Goal: Communication & Community: Answer question/provide support

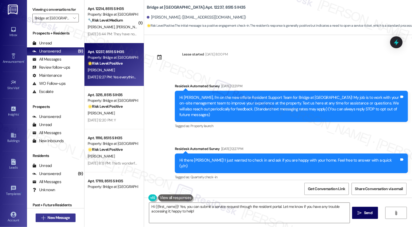
scroll to position [141, 0]
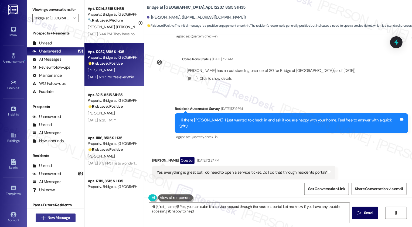
click at [53, 217] on span "New Message" at bounding box center [58, 218] width 22 height 6
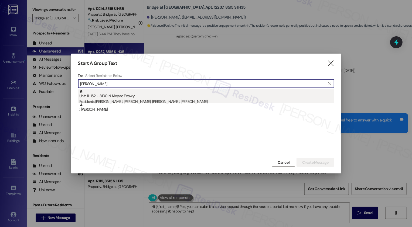
type input "[PERSON_NAME]"
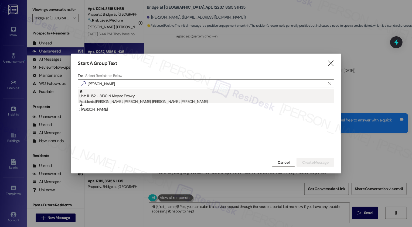
click at [197, 99] on div "Residents: [PERSON_NAME], [PERSON_NAME], [PERSON_NAME], [PERSON_NAME]" at bounding box center [206, 102] width 255 height 6
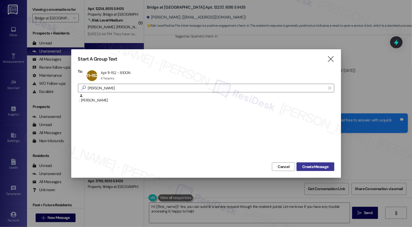
click at [321, 167] on span "Create Message" at bounding box center [315, 167] width 26 height 6
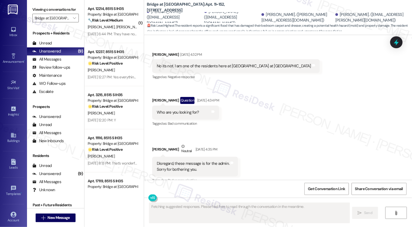
scroll to position [597, 0]
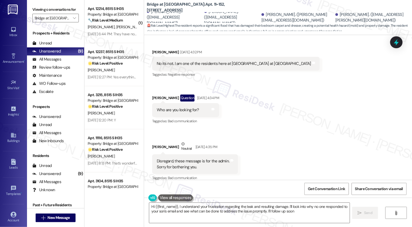
type textarea "Hi {{first_name}}, I understand your frustration regarding the leak and resulti…"
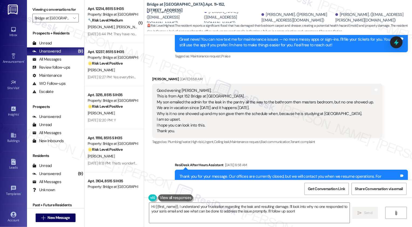
scroll to position [312, 0]
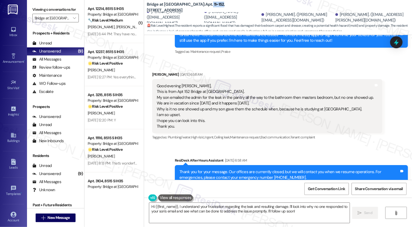
drag, startPoint x: 186, startPoint y: 8, endPoint x: 196, endPoint y: 8, distance: 10.2
click at [196, 8] on b "Bridge at [GEOGRAPHIC_DATA]: Apt. 11~152, [STREET_ADDRESS]" at bounding box center [201, 8] width 108 height 12
copy b "11~152"
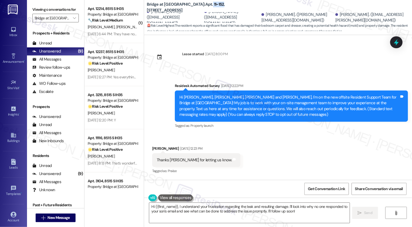
scroll to position [0, 0]
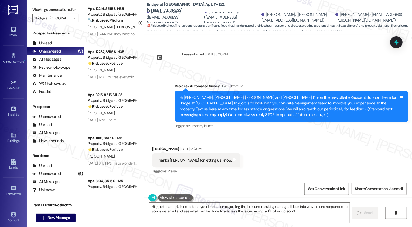
click at [167, 6] on b "Bridge at [GEOGRAPHIC_DATA]: Apt. 11~152, [STREET_ADDRESS]" at bounding box center [201, 8] width 108 height 12
copy b "Terracina"
click at [73, 20] on icon "" at bounding box center [74, 18] width 3 height 4
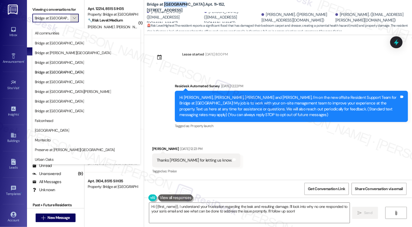
scroll to position [0, 6]
click at [52, 22] on input "Bridge at [GEOGRAPHIC_DATA]" at bounding box center [52, 18] width 35 height 9
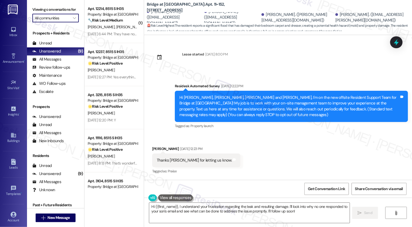
scroll to position [0, 0]
click at [60, 22] on input "All communities" at bounding box center [52, 18] width 35 height 9
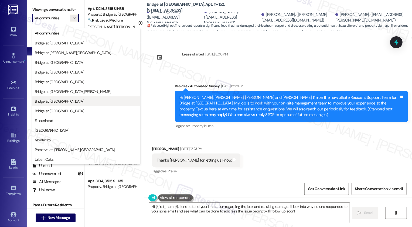
click at [64, 101] on span "Bridge at [GEOGRAPHIC_DATA]" at bounding box center [86, 101] width 103 height 5
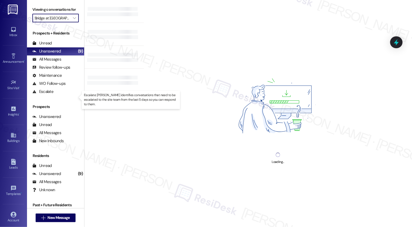
type input "Bridge at [GEOGRAPHIC_DATA]"
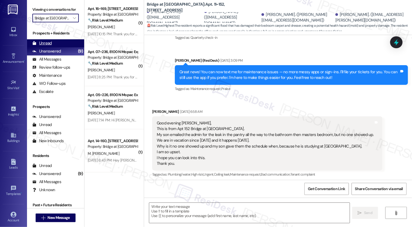
type textarea "Fetching suggested responses. Please feel free to read through the conversation…"
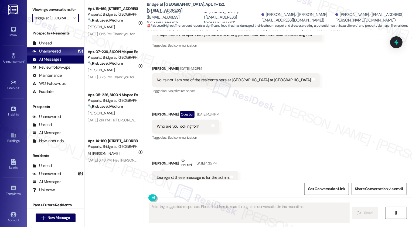
scroll to position [597, 0]
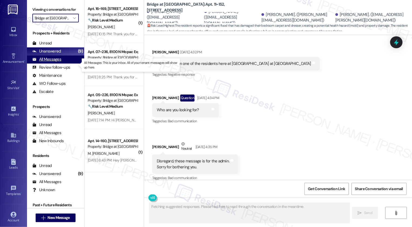
click at [64, 64] on div "All Messages (undefined)" at bounding box center [55, 60] width 57 height 8
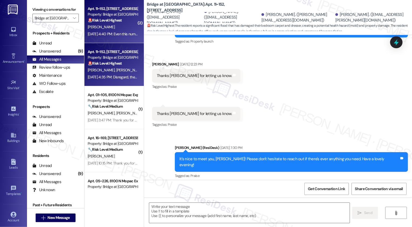
type textarea "Fetching suggested responses. Please feel free to read through the conversation…"
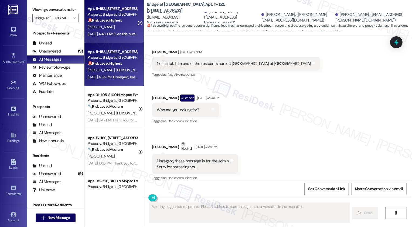
click at [110, 31] on div "[DATE] 4:40 PM: Even this number gives no response. [DATE] 4:40 PM: Even this n…" at bounding box center [112, 34] width 51 height 7
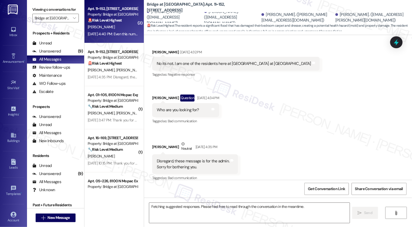
click at [110, 31] on div "[DATE] 4:40 PM: Even this number gives no response. [DATE] 4:40 PM: Even this n…" at bounding box center [112, 34] width 51 height 7
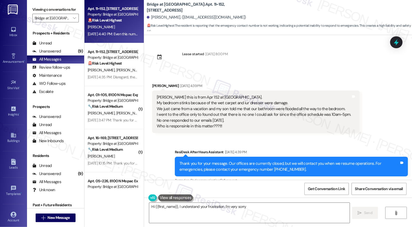
scroll to position [0, 0]
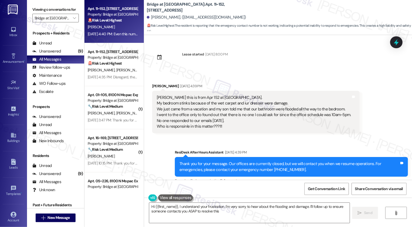
type textarea "Hi {{first_name}}, I understand your frustration. I'm very sorry to hear about …"
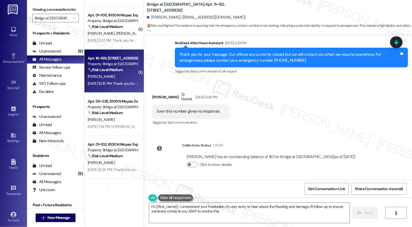
scroll to position [82, 0]
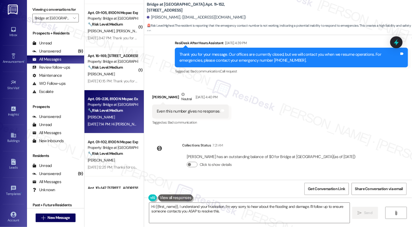
click at [115, 126] on div "[DATE] 7:14 PM: Hi [PERSON_NAME], you're welcome! I'm happy to keep you updated…" at bounding box center [182, 124] width 189 height 5
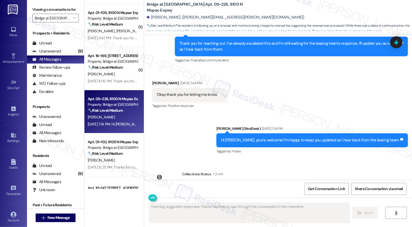
scroll to position [1829, 0]
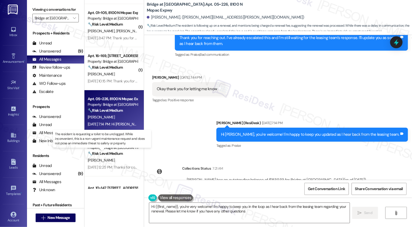
type textarea "Hi {{first_name}}, you're very welcome! I'm happy to keep you in the loop as I …"
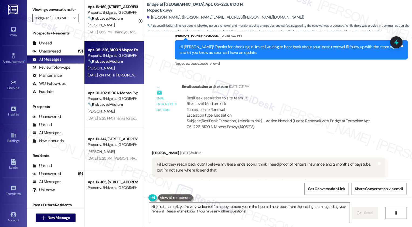
scroll to position [147, 0]
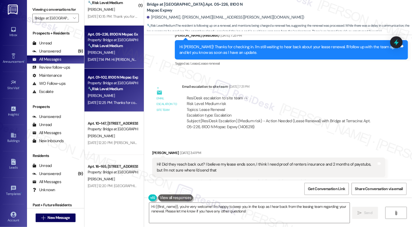
click at [111, 101] on div "[DATE] 12:25 PM: Thanks for confirming, [PERSON_NAME]! I've gone ahead and subm…" at bounding box center [192, 102] width 208 height 5
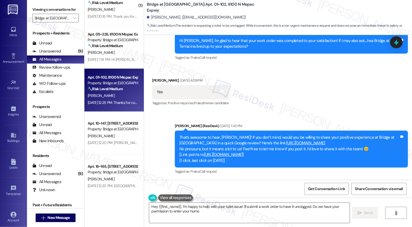
type textarea "Hey {{first_name}}, I'm happy to help with your toilet issue! I'll submit a wor…"
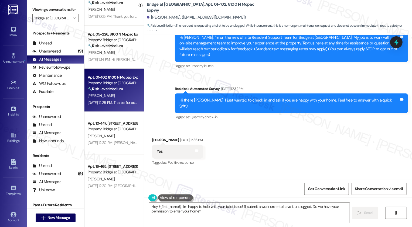
scroll to position [0, 0]
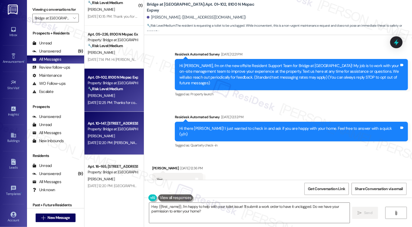
click at [96, 137] on span "[PERSON_NAME]" at bounding box center [101, 136] width 27 height 5
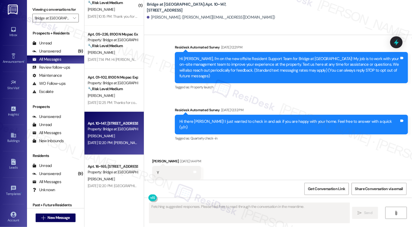
type textarea "Fetching suggested responses. Please feel free to read through the conversation…"
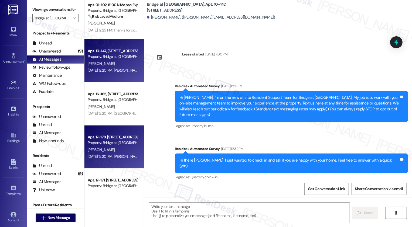
scroll to position [224, 0]
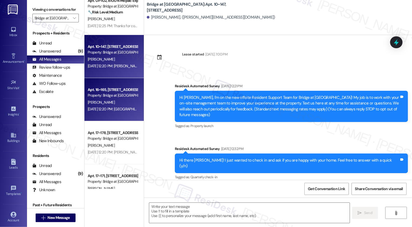
click at [101, 114] on div "Apt. 16~165, [GEOGRAPHIC_DATA] Property: Bridge at [GEOGRAPHIC_DATA] [PERSON_NA…" at bounding box center [113, 99] width 59 height 43
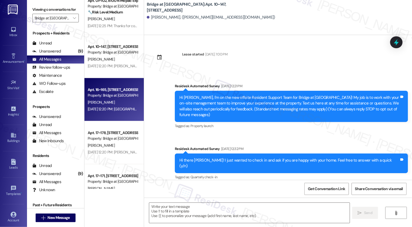
type textarea "Fetching suggested responses. Please feel free to read through the conversation…"
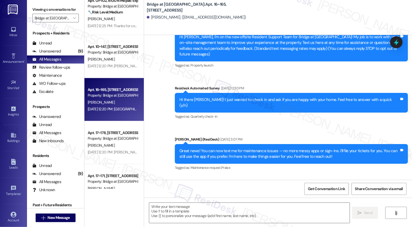
scroll to position [0, 0]
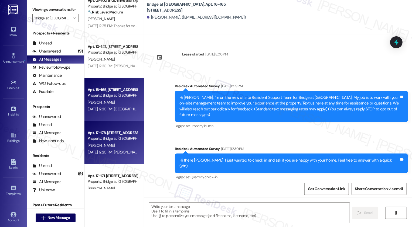
click at [121, 145] on div "[PERSON_NAME]" at bounding box center [112, 145] width 51 height 7
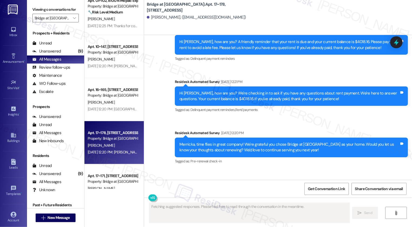
scroll to position [299, 0]
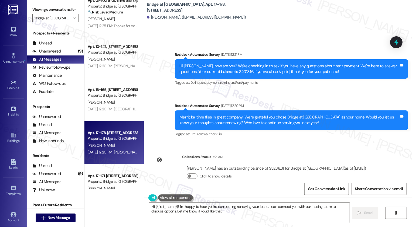
type textarea "Hi {{first_name}}! I'm happy to hear you're considering renewing your lease. I …"
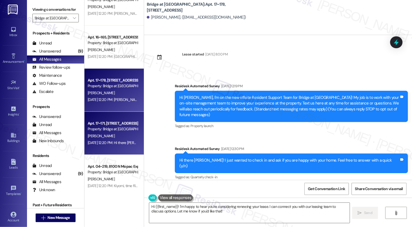
scroll to position [286, 0]
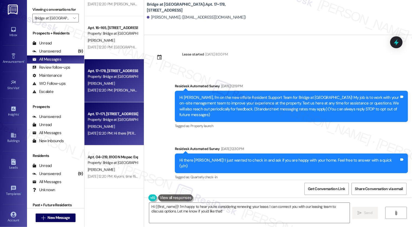
click at [111, 128] on span "[PERSON_NAME]" at bounding box center [101, 126] width 27 height 5
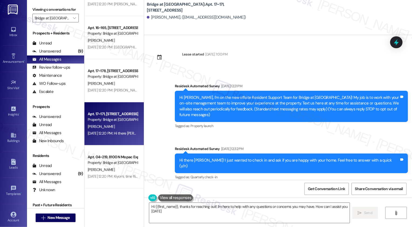
type textarea "Hi {{first_name}}, thanks for reaching out! I'm here to help with any questions…"
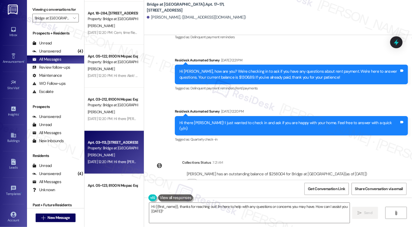
scroll to position [541, 0]
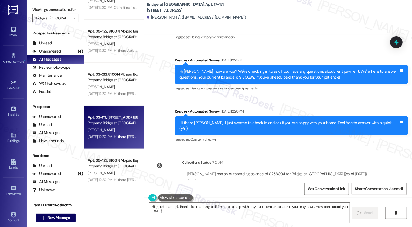
click at [100, 130] on div "[PERSON_NAME]" at bounding box center [112, 130] width 51 height 7
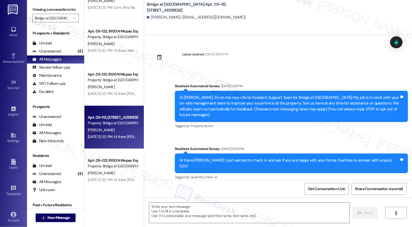
type textarea "Fetching suggested responses. Please feel free to read through the conversation…"
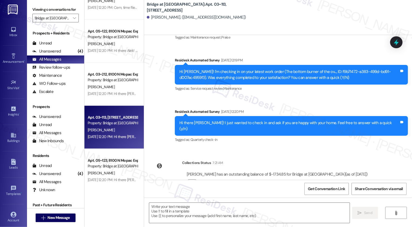
scroll to position [603, 0]
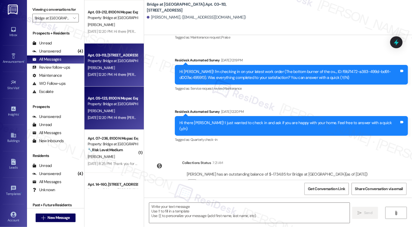
click at [108, 115] on div "[DATE] 12:20 PM: Hi there [PERSON_NAME]! I just wanted to check in and ask if y…" at bounding box center [112, 118] width 51 height 7
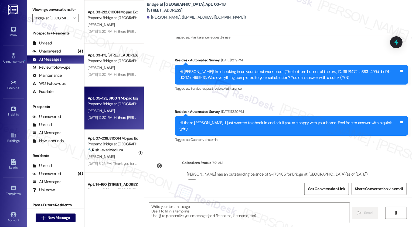
click at [108, 115] on div "[DATE] 12:20 PM: Hi there [PERSON_NAME]! I just wanted to check in and ask if y…" at bounding box center [112, 118] width 51 height 7
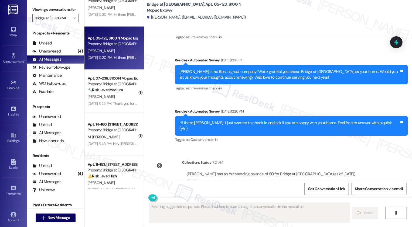
scroll to position [667, 0]
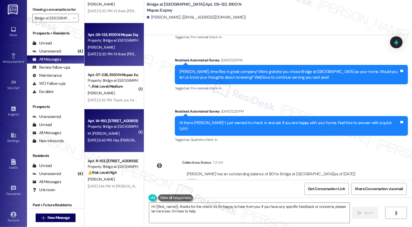
type textarea "Hi {{first_name}}, thanks for the check-in! I'm happy to hear from you. If you …"
click at [100, 120] on div "Apt. 14~160, [STREET_ADDRESS]" at bounding box center [113, 121] width 50 height 6
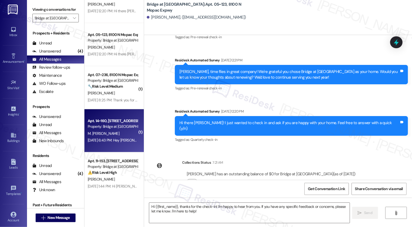
click at [100, 120] on div "Apt. 14~160, [STREET_ADDRESS]" at bounding box center [113, 121] width 50 height 6
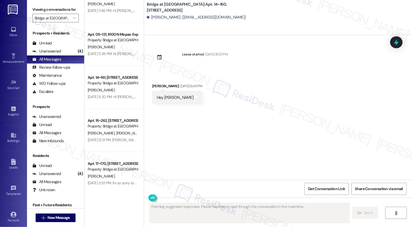
scroll to position [904, 0]
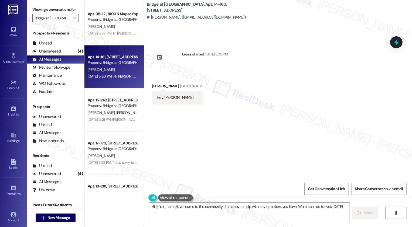
type textarea "Hi {{first_name}}, welcome to the community! I'm happy to help with any questio…"
click at [105, 76] on div "[DATE] 5:20 PM: Hi [PERSON_NAME]! I'm sorry to hear you're still seeing the roa…" at bounding box center [290, 76] width 404 height 5
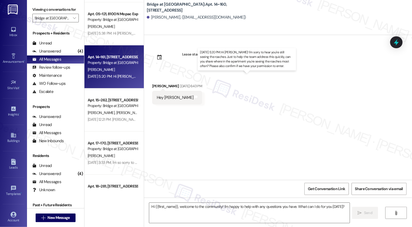
type textarea "Fetching suggested responses. Please feel free to read through the conversation…"
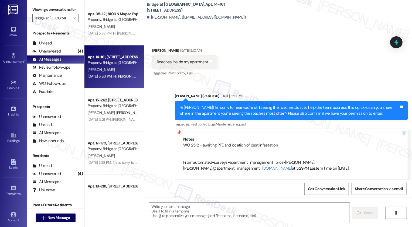
scroll to position [1952, 0]
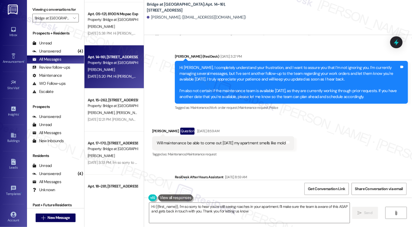
type textarea "Hi {{first_name}}, I'm so sorry to hear you're still seeing roaches in your apa…"
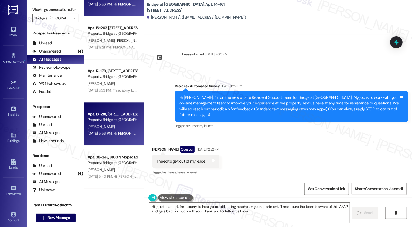
scroll to position [981, 0]
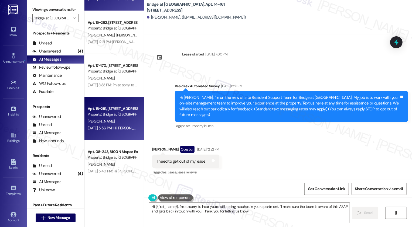
click at [109, 112] on div "Property: Bridge at [GEOGRAPHIC_DATA]" at bounding box center [113, 115] width 50 height 6
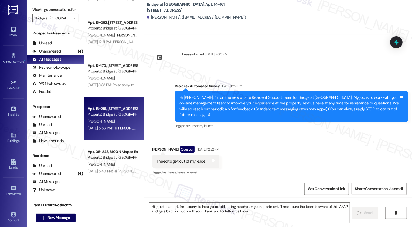
type textarea "Fetching suggested responses. Please feel free to read through the conversation…"
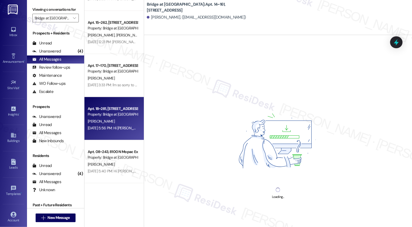
click at [109, 112] on div "Property: Bridge at [GEOGRAPHIC_DATA]" at bounding box center [113, 115] width 50 height 6
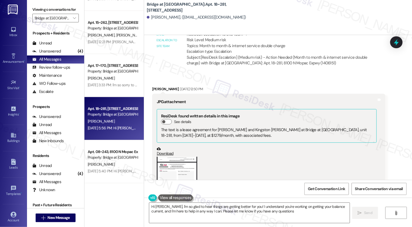
type textarea "Hi [PERSON_NAME], I'm so glad to hear things are getting better for you! I unde…"
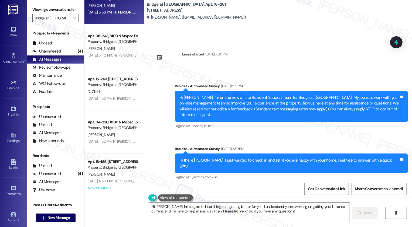
scroll to position [1104, 0]
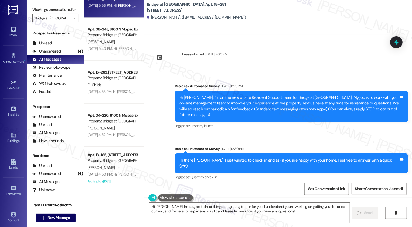
click at [107, 136] on div "[DATE] 4:52 PM: Hi [PERSON_NAME], thanks for letting us know! I'll share with t…" at bounding box center [245, 134] width 315 height 5
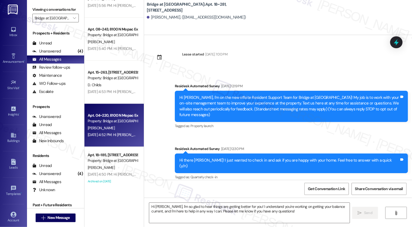
type textarea "Fetching suggested responses. Please feel free to read through the conversation…"
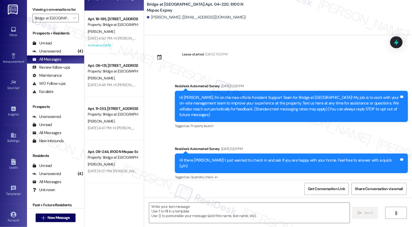
scroll to position [1265, 0]
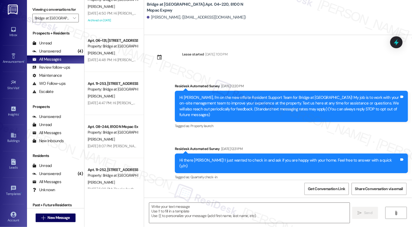
click at [109, 109] on div "Apt. 11~253, [GEOGRAPHIC_DATA] Property: Bridge at [GEOGRAPHIC_DATA][PERSON_NAM…" at bounding box center [113, 93] width 59 height 43
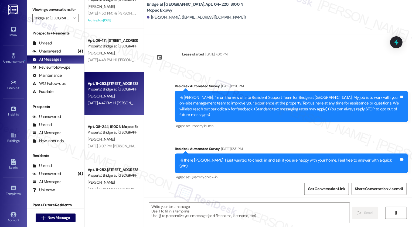
type textarea "Fetching suggested responses. Please feel free to read through the conversation…"
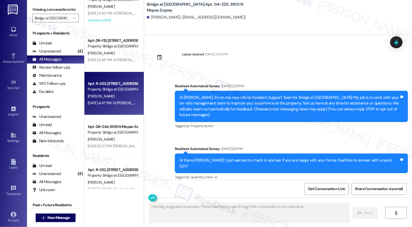
click at [109, 109] on div "Apt. 11~253, [GEOGRAPHIC_DATA] Property: Bridge at [GEOGRAPHIC_DATA][PERSON_NAM…" at bounding box center [113, 93] width 59 height 43
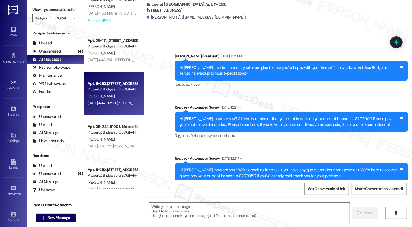
scroll to position [391, 0]
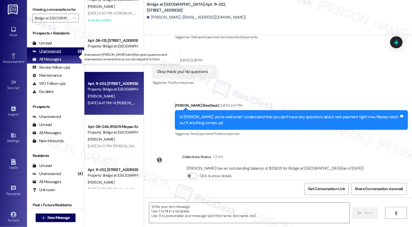
click at [68, 56] on div "Unanswered (4)" at bounding box center [55, 51] width 57 height 8
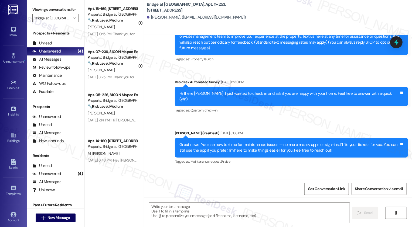
type textarea "Fetching suggested responses. Please feel free to read through the conversation…"
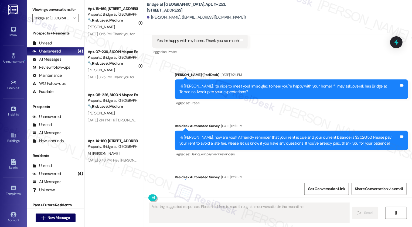
scroll to position [290, 0]
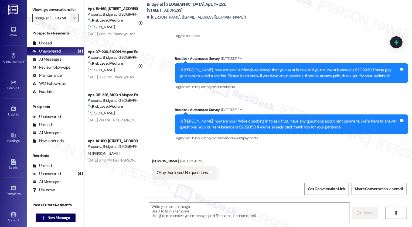
click at [73, 20] on icon "" at bounding box center [74, 18] width 3 height 4
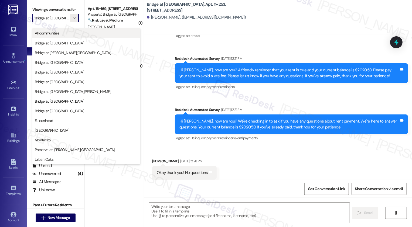
click at [75, 33] on span "All communities" at bounding box center [86, 32] width 103 height 5
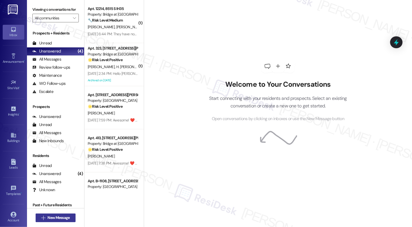
click at [59, 220] on span "New Message" at bounding box center [58, 218] width 22 height 6
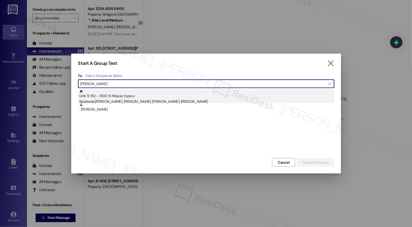
type input "[PERSON_NAME]"
click at [151, 100] on div "Residents: [PERSON_NAME], [PERSON_NAME], [PERSON_NAME], [PERSON_NAME]" at bounding box center [206, 102] width 255 height 6
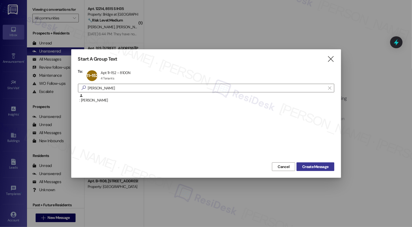
click at [326, 168] on span "Create Message" at bounding box center [315, 167] width 26 height 6
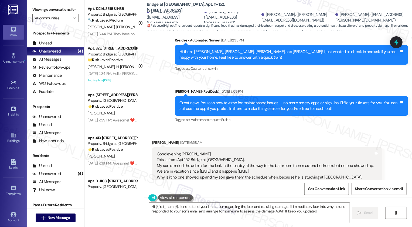
type textarea "Hi {{first_name}}, I understand your frustration regarding the leak and resulti…"
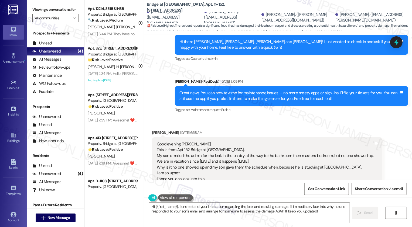
click at [155, 130] on div "[PERSON_NAME] [DATE] 6:58 AM" at bounding box center [267, 134] width 230 height 8
copy div "[PERSON_NAME]"
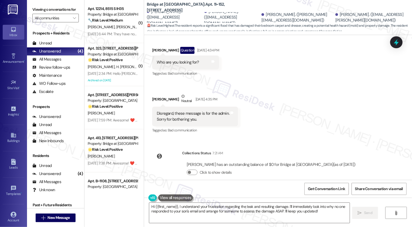
scroll to position [647, 0]
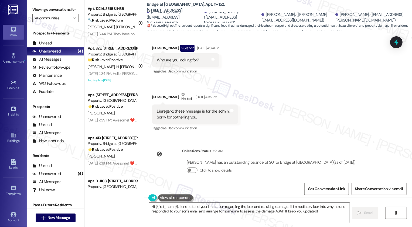
click at [189, 208] on textarea "Hi {{first_name}}, I understand your frustration regarding the leak and resulti…" at bounding box center [249, 213] width 200 height 20
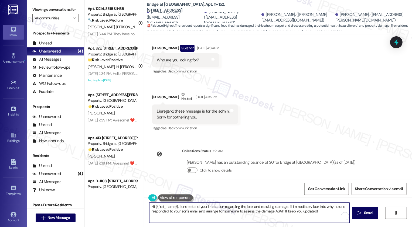
click at [232, 208] on textarea "Hi {{first_name}}, I understand your frustration regarding the leak and resulti…" at bounding box center [249, 213] width 200 height 20
click at [52, 218] on span "New Message" at bounding box center [58, 218] width 22 height 6
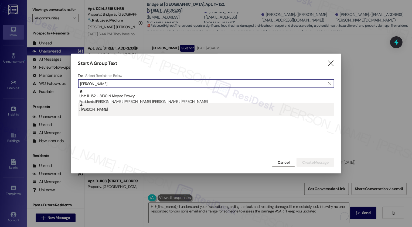
type input "[PERSON_NAME]"
click at [107, 111] on div ": [PERSON_NAME]" at bounding box center [206, 107] width 255 height 9
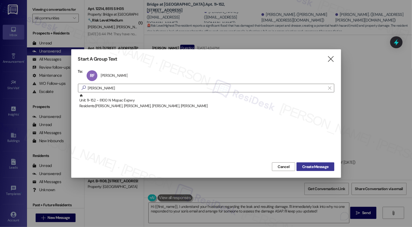
click at [317, 164] on span "Create Message" at bounding box center [315, 167] width 26 height 6
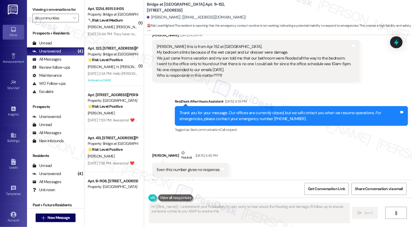
scroll to position [0, 0]
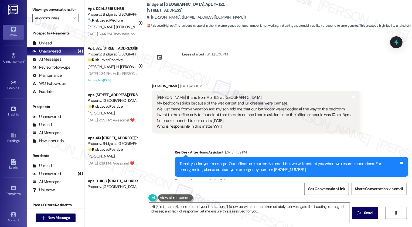
click at [171, 211] on textarea "Hi {{first_name}}, I understand your frustration. I'll follow up with the team …" at bounding box center [249, 213] width 200 height 20
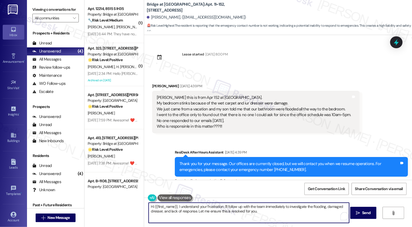
drag, startPoint x: 175, startPoint y: 205, endPoint x: 290, endPoint y: 214, distance: 114.3
click at [290, 214] on textarea "Hi {{first_name}}, I understand your frustration. I'll follow up with the team …" at bounding box center [249, 213] width 200 height 20
click at [305, 211] on textarea "Hi {{first_name}}, thank you for reaching out! I am so sorry for responding onl…" at bounding box center [249, 213] width 200 height 20
click at [367, 215] on span "Send" at bounding box center [366, 213] width 8 height 6
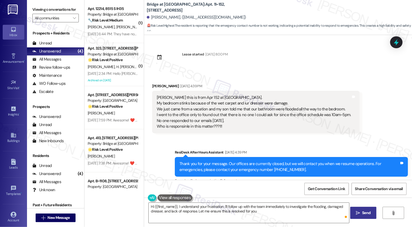
type textarea "Hi {{first_name}}, I understand your frustration. I'll follow up with the team …"
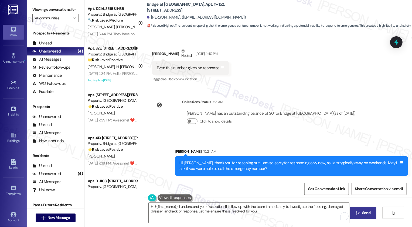
click at [357, 118] on div "Lease started [DATE] 8:00 PM Received via SMS [PERSON_NAME] [DATE] 4:39 PM [PER…" at bounding box center [278, 107] width 268 height 145
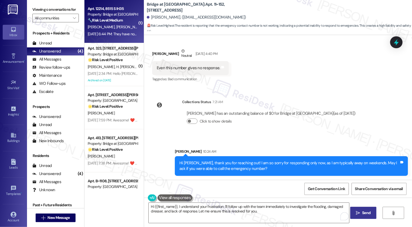
click at [113, 29] on div "[PERSON_NAME] [PERSON_NAME]" at bounding box center [112, 27] width 51 height 7
type textarea "Fetching suggested responses. Please feel free to read through the conversation…"
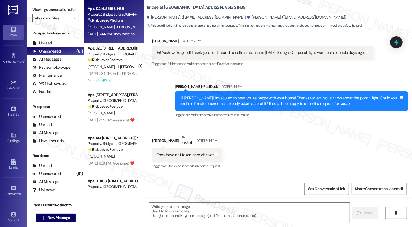
scroll to position [254, 0]
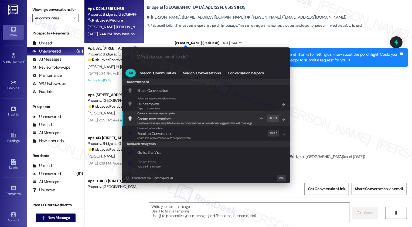
click at [55, 218] on div ".cls-1{fill:#0a055f;}.cls-2{fill:#0cc4c4;} resideskLogoBlueOrange All Search: C…" at bounding box center [206, 113] width 412 height 227
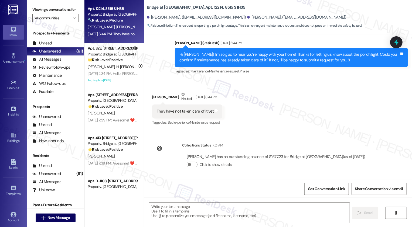
scroll to position [216, 0]
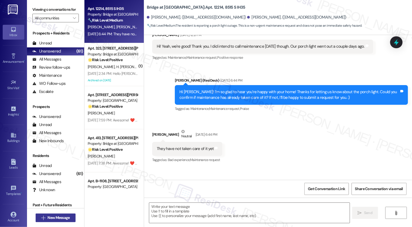
click at [55, 220] on span "New Message" at bounding box center [58, 218] width 22 height 6
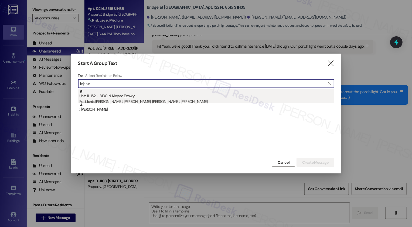
type input "lejanie"
click at [150, 99] on div "Residents: [PERSON_NAME], [PERSON_NAME], [PERSON_NAME], [PERSON_NAME]" at bounding box center [206, 102] width 255 height 6
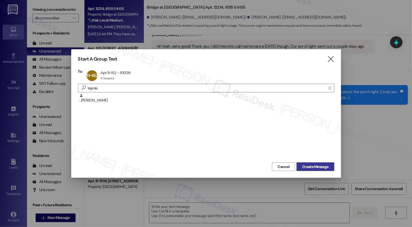
click at [302, 165] on span "Create Message" at bounding box center [315, 167] width 26 height 6
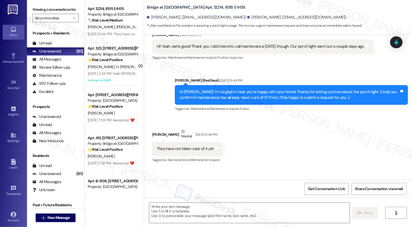
type textarea "Fetching suggested responses. Please feel free to read through the conversation…"
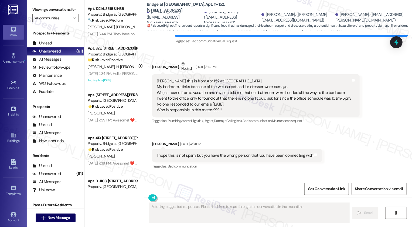
scroll to position [597, 0]
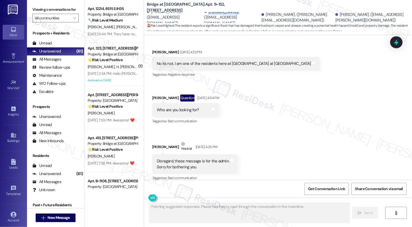
drag, startPoint x: 217, startPoint y: 15, endPoint x: 250, endPoint y: 16, distance: 32.9
click at [250, 16] on div "[PERSON_NAME]. ([EMAIL_ADDRESS][DOMAIN_NAME])" at bounding box center [232, 17] width 56 height 17
copy div "[PERSON_NAME]."
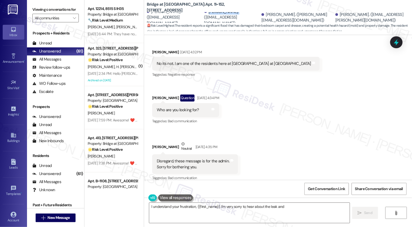
click at [250, 93] on div "Received via SMS [PERSON_NAME] Neutral [DATE] 3:10 PM [PERSON_NAME] this is fro…" at bounding box center [278, 49] width 268 height 274
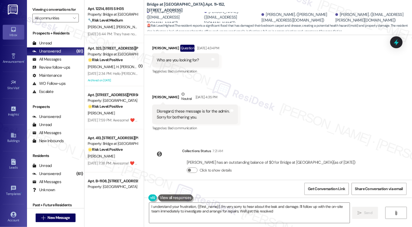
type textarea "I understand your frustration, {{first_name}}. I'm very sorry to hear about the…"
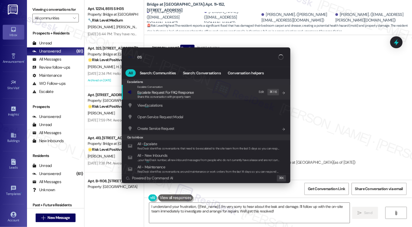
type input "e"
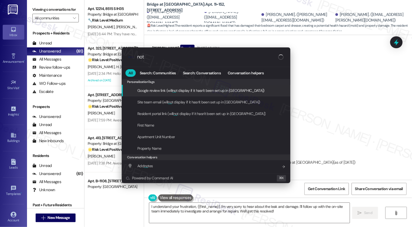
type input "note"
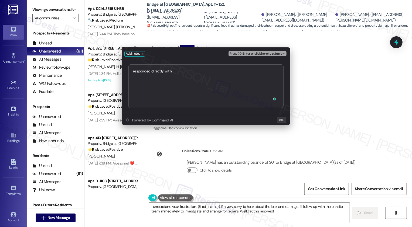
type textarea "responded directly with [PERSON_NAME]."
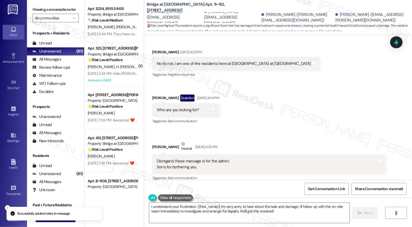
scroll to position [698, 0]
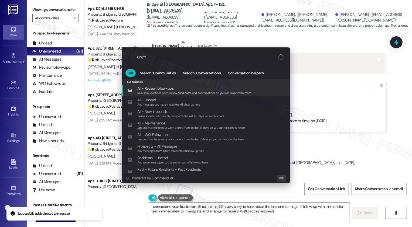
type input "archi"
